Goal: Task Accomplishment & Management: Complete application form

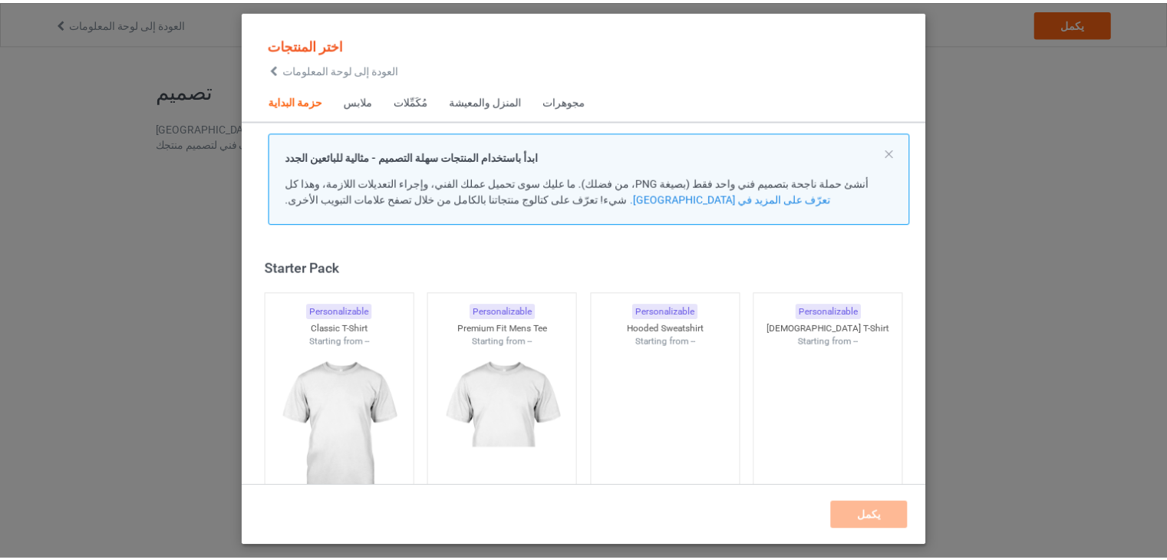
scroll to position [20, 0]
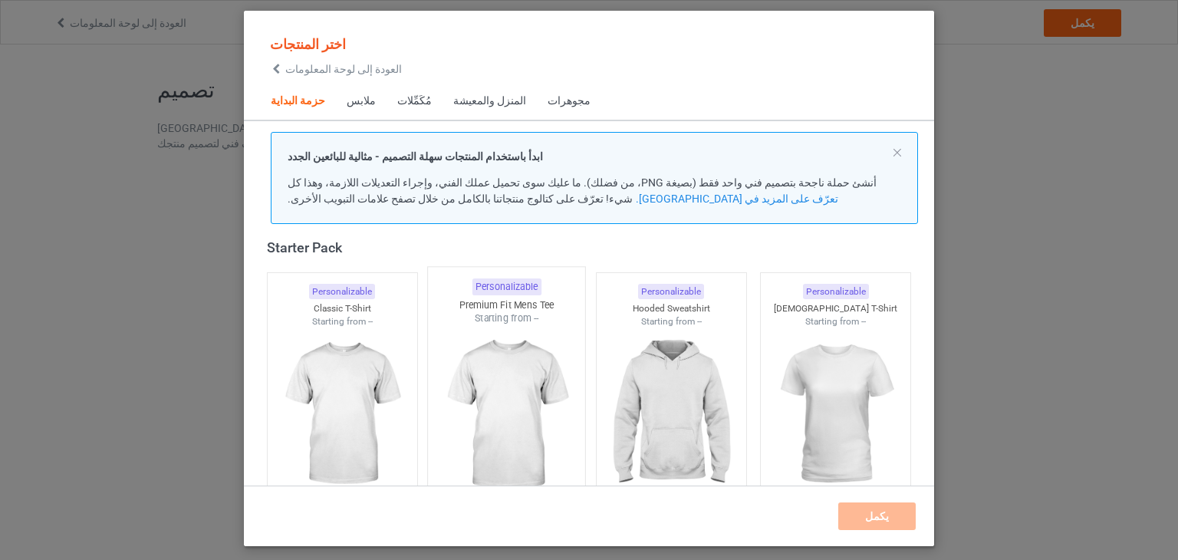
drag, startPoint x: 672, startPoint y: 413, endPoint x: 528, endPoint y: 400, distance: 144.7
click at [671, 412] on img at bounding box center [671, 414] width 137 height 172
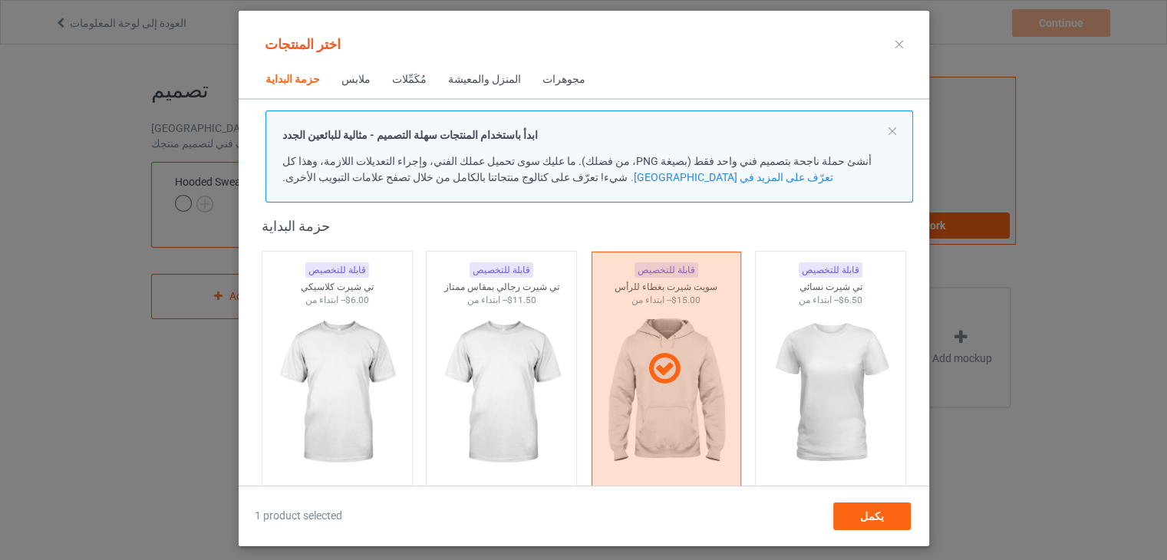
click at [414, 391] on div "قابلة للتخصيص تي شيرت كلاسيكي ابتداء من -- $6.00" at bounding box center [337, 369] width 165 height 250
drag, startPoint x: 544, startPoint y: 392, endPoint x: 788, endPoint y: 451, distance: 250.9
click at [543, 392] on img at bounding box center [501, 393] width 137 height 172
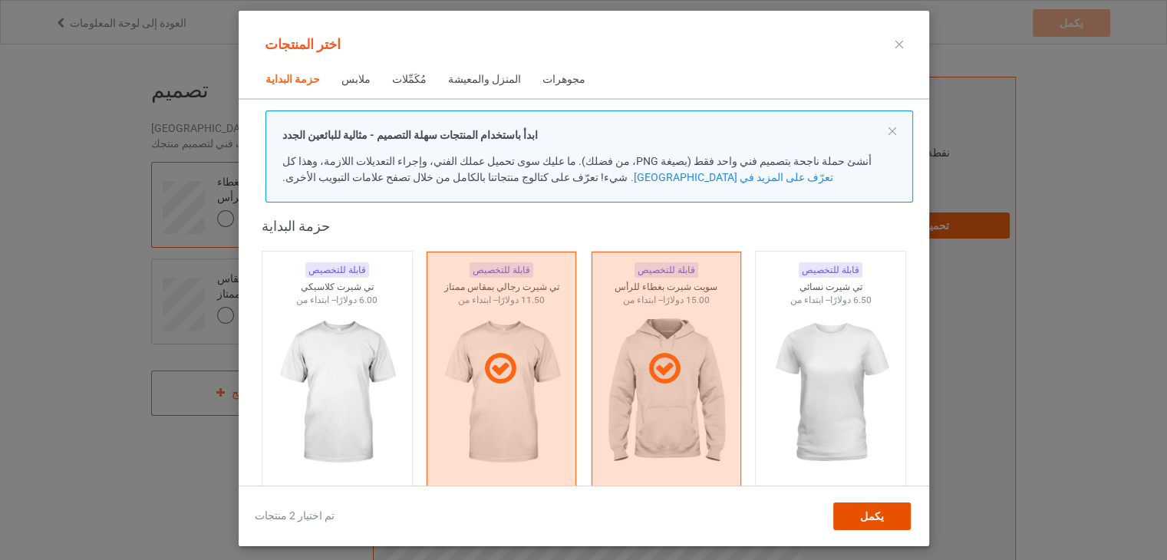
click at [848, 502] on div "يكمل" at bounding box center [870, 516] width 77 height 28
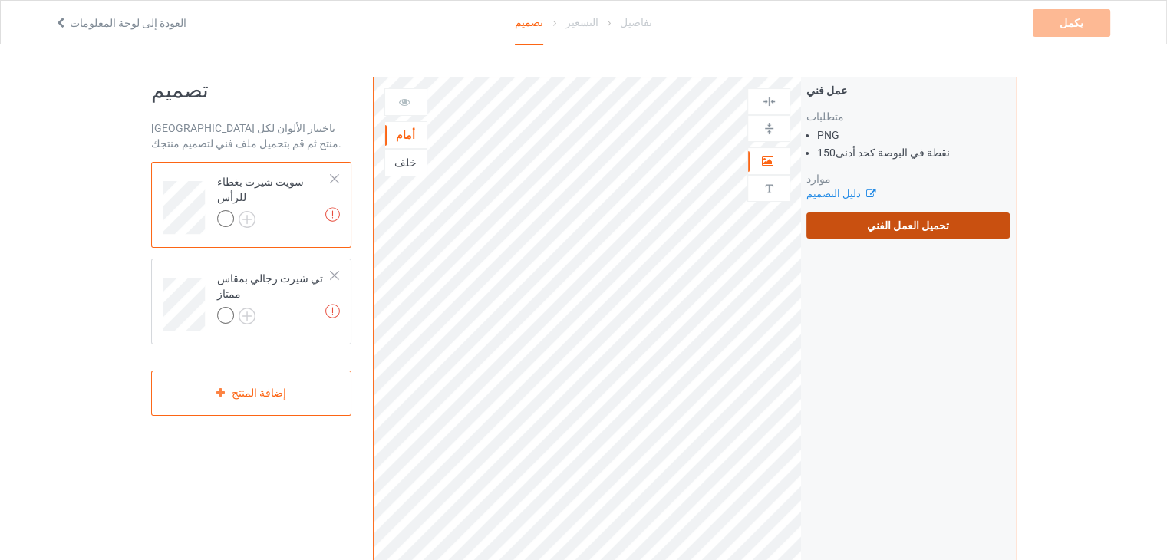
click at [868, 223] on label "تحميل العمل الفني" at bounding box center [907, 225] width 203 height 26
click at [0, 0] on input "تحميل العمل الفني" at bounding box center [0, 0] width 0 height 0
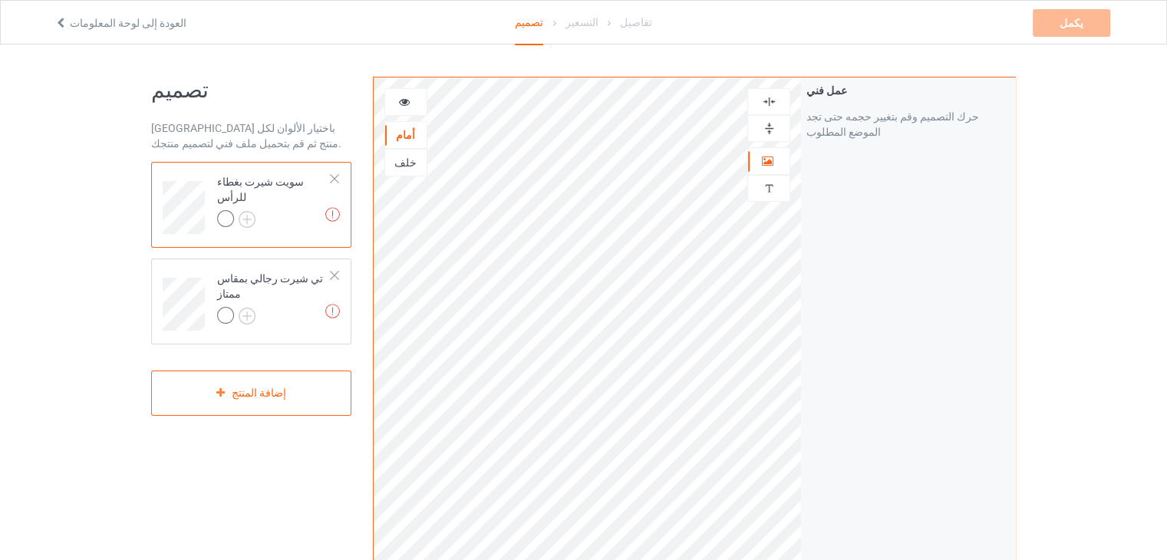
click at [396, 165] on div "خلف" at bounding box center [405, 162] width 41 height 15
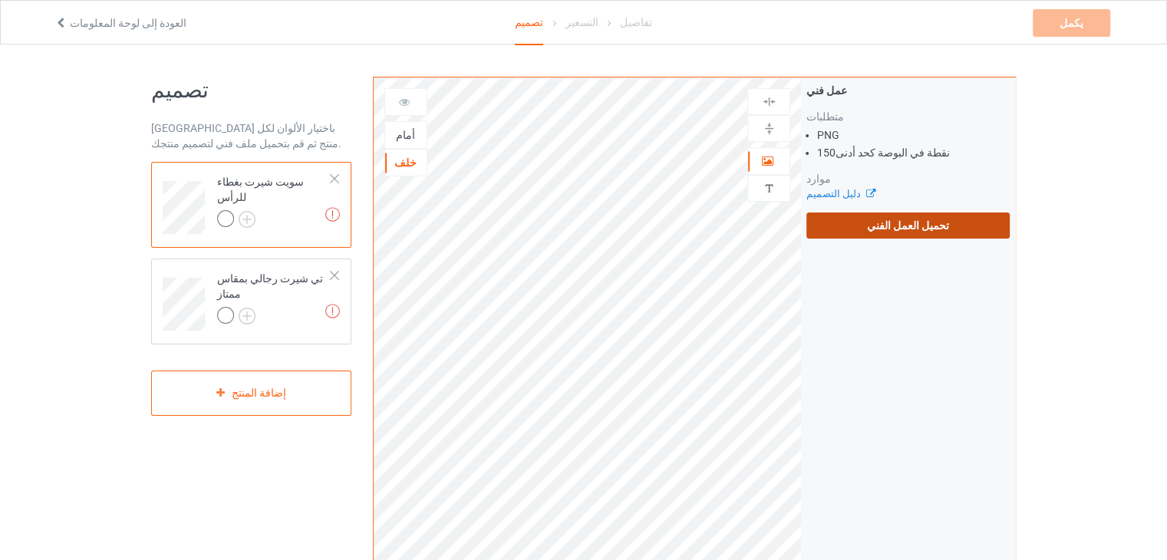
click at [895, 229] on font "تحميل العمل الفني" at bounding box center [908, 225] width 82 height 12
click at [0, 0] on input "تحميل العمل الفني" at bounding box center [0, 0] width 0 height 0
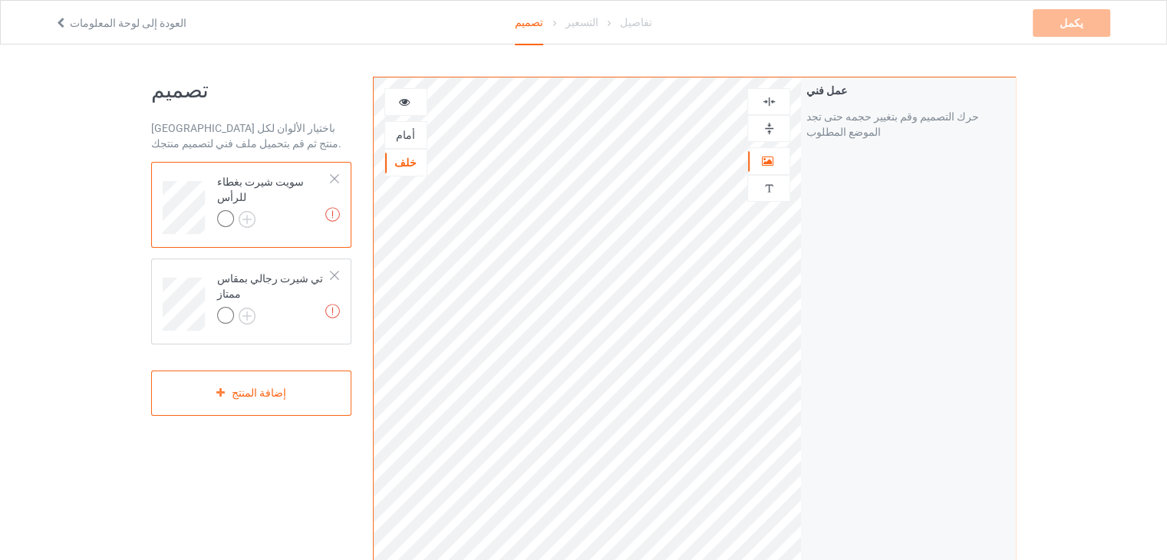
click at [411, 130] on div "أمام" at bounding box center [405, 134] width 41 height 15
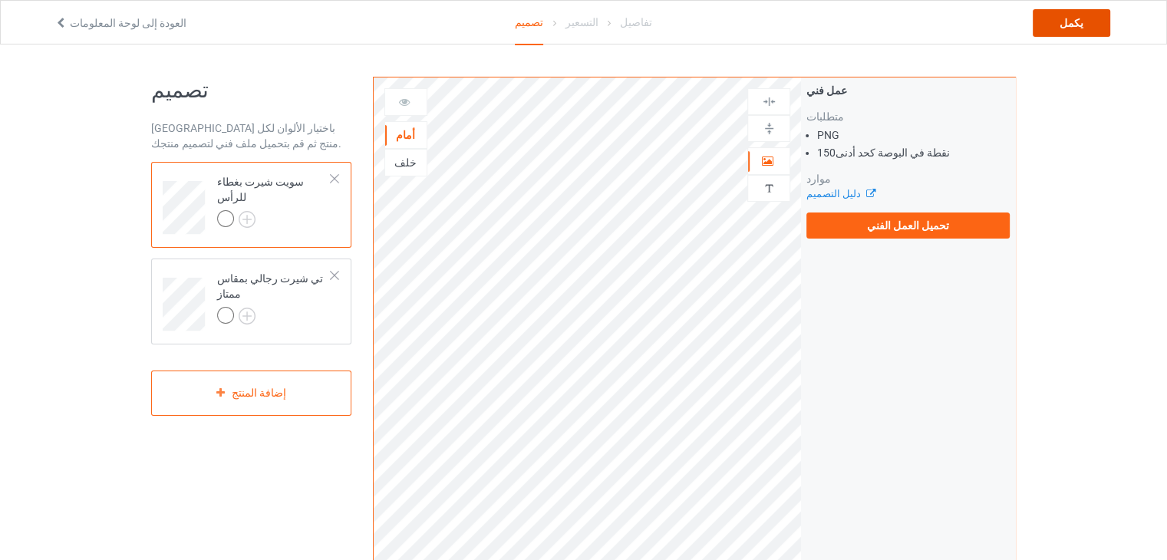
click at [1079, 20] on font "يكمل" at bounding box center [1071, 23] width 24 height 12
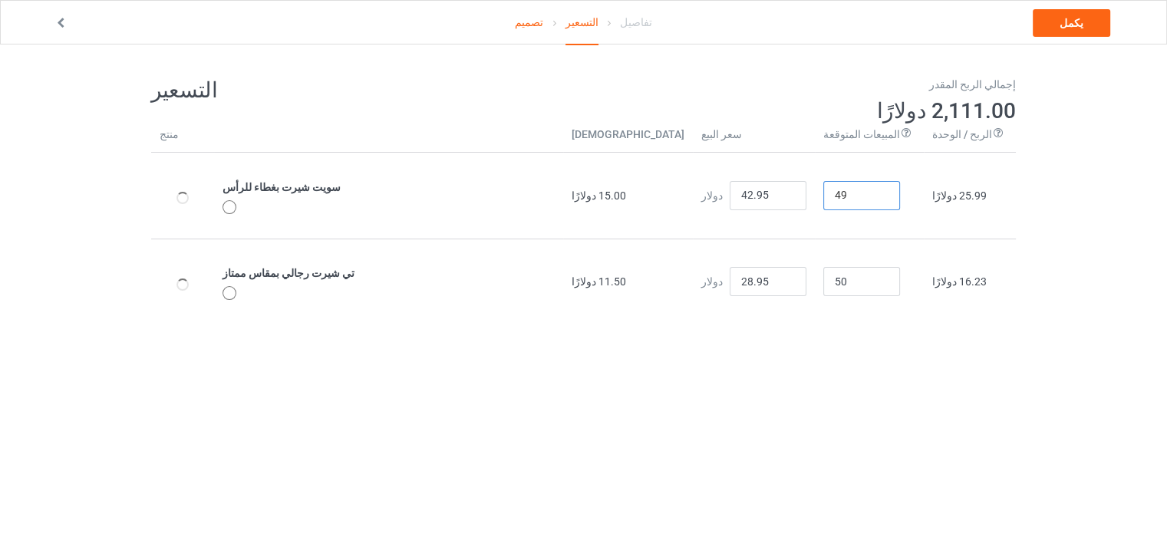
click at [900, 199] on input "49" at bounding box center [861, 195] width 77 height 29
click at [900, 199] on input "48" at bounding box center [861, 195] width 77 height 29
click at [900, 199] on input "47" at bounding box center [861, 195] width 77 height 29
click at [900, 199] on input "46" at bounding box center [861, 195] width 77 height 29
type input "45"
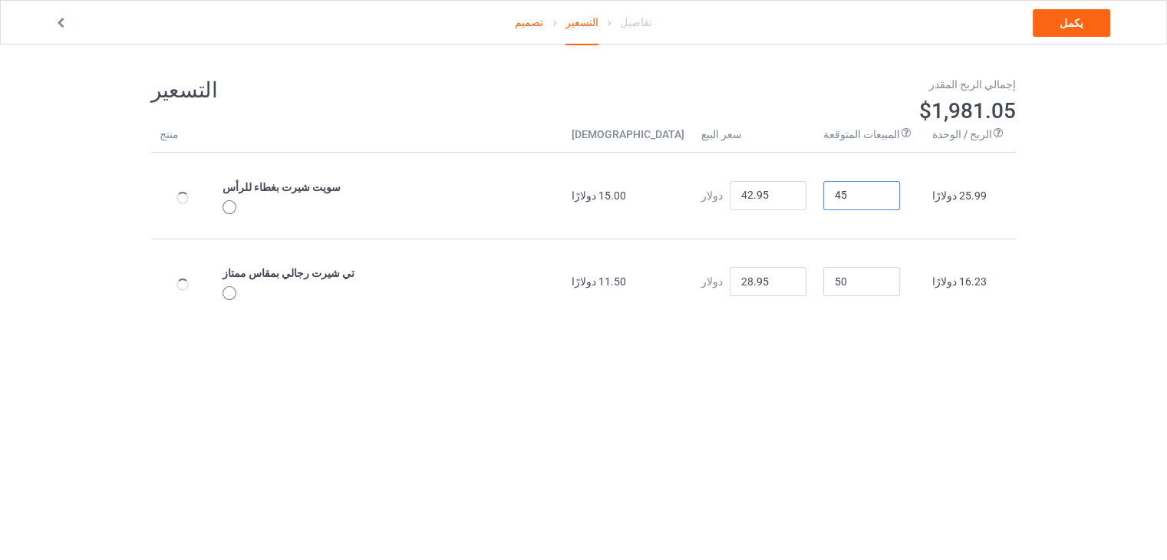
click at [900, 199] on input "45" at bounding box center [861, 195] width 77 height 29
click at [900, 287] on input "49" at bounding box center [861, 281] width 77 height 29
click at [900, 287] on input "47" at bounding box center [861, 281] width 77 height 29
click at [900, 287] on input "46" at bounding box center [861, 281] width 77 height 29
click at [900, 287] on input "45" at bounding box center [861, 281] width 77 height 29
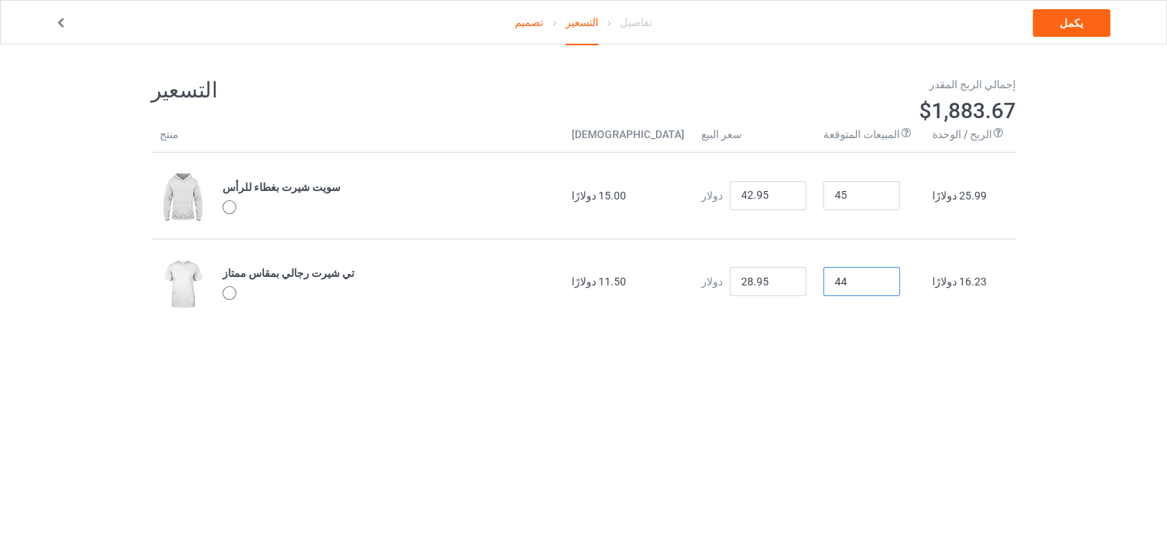
click at [900, 287] on input "44" at bounding box center [861, 281] width 77 height 29
click at [900, 287] on input "43" at bounding box center [861, 281] width 77 height 29
click at [900, 287] on input "42" at bounding box center [861, 281] width 77 height 29
click at [900, 287] on input "41" at bounding box center [861, 281] width 77 height 29
type input "40"
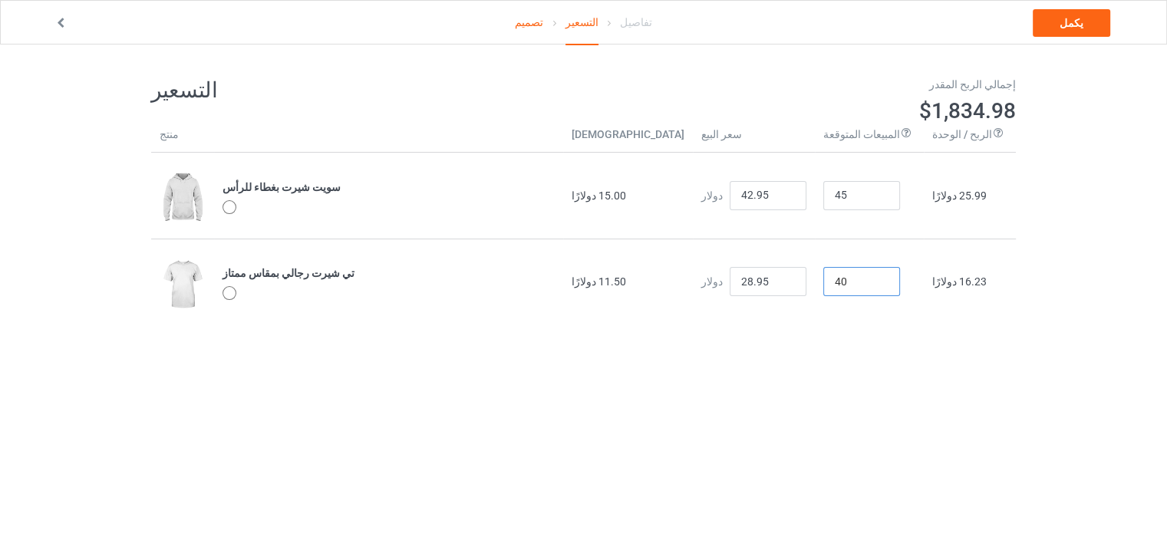
click at [900, 287] on input "40" at bounding box center [861, 281] width 77 height 29
click at [1050, 22] on link "يكمل" at bounding box center [1070, 23] width 77 height 28
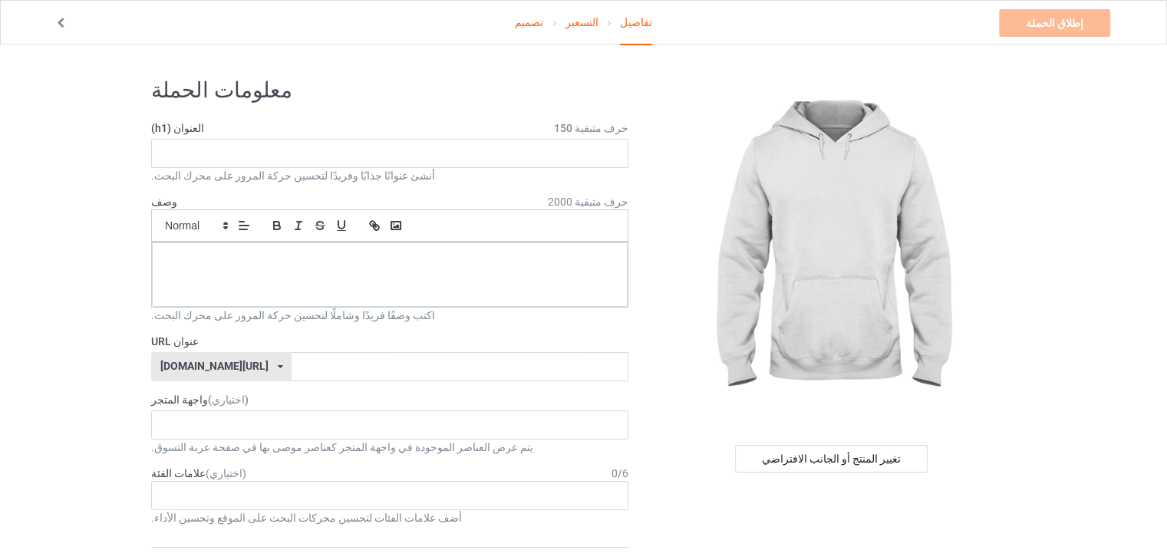
click at [315, 170] on font "أنشئ عنوانًا جذابًا وفريدًا لتحسين حركة المرور على محرك البحث." at bounding box center [293, 176] width 284 height 12
click at [301, 266] on div at bounding box center [390, 274] width 476 height 64
click at [268, 149] on input "text" at bounding box center [389, 153] width 477 height 29
type input "t"
type input "anemal12"
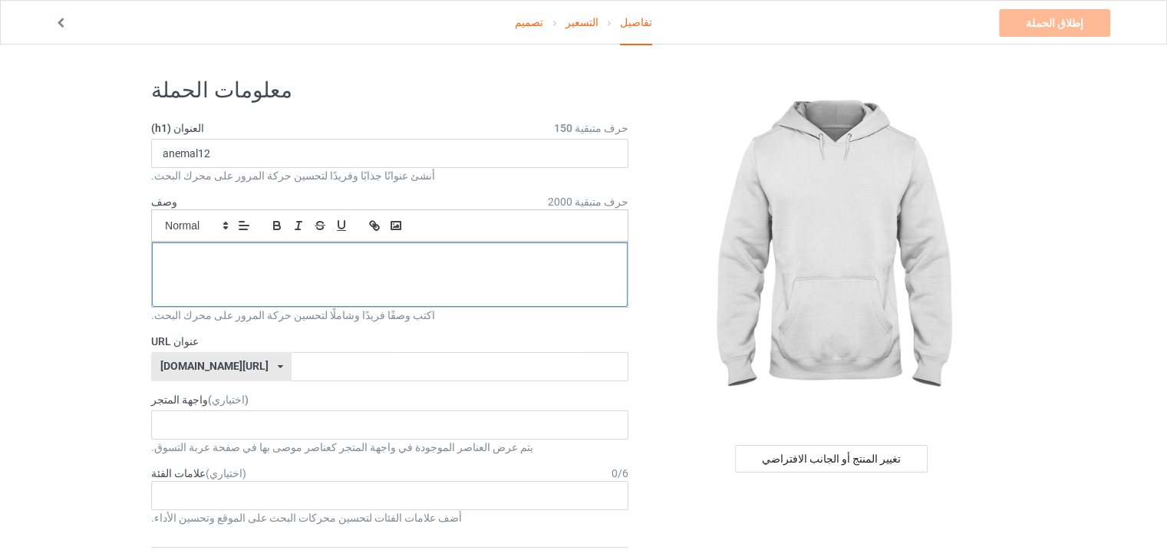
click at [229, 246] on div at bounding box center [390, 274] width 476 height 64
drag, startPoint x: 209, startPoint y: 143, endPoint x: 152, endPoint y: 160, distance: 59.9
click at [152, 160] on input "anemal12" at bounding box center [389, 153] width 477 height 29
click at [292, 275] on div at bounding box center [390, 274] width 476 height 64
click at [291, 360] on input "text" at bounding box center [459, 366] width 336 height 29
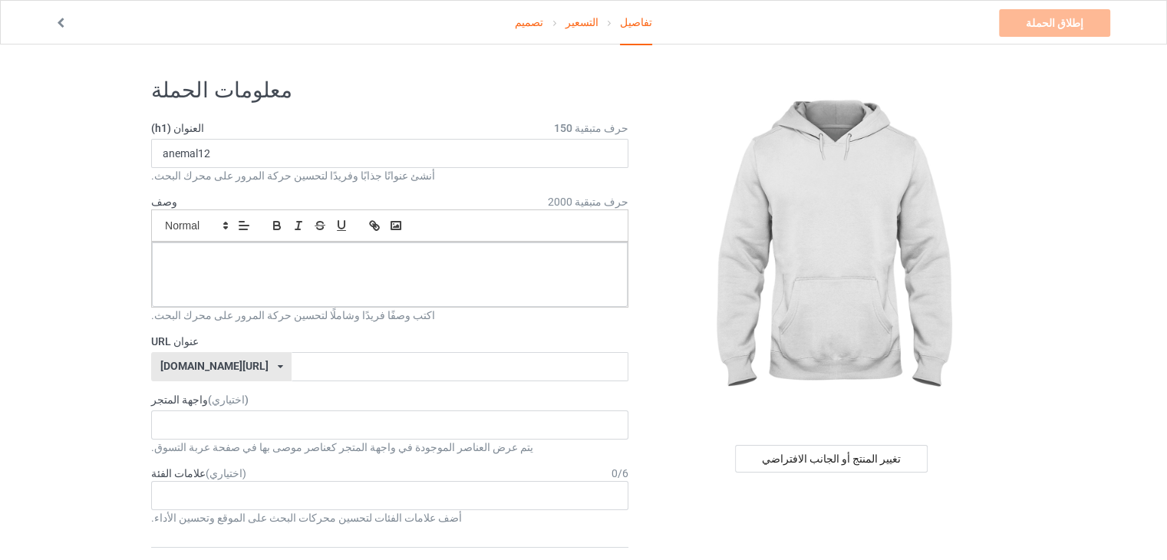
click at [278, 368] on icon at bounding box center [280, 366] width 5 height 9
click at [220, 391] on font "[DOMAIN_NAME][URL]" at bounding box center [218, 397] width 108 height 12
click at [291, 360] on input "text" at bounding box center [459, 366] width 336 height 29
